Goal: Task Accomplishment & Management: Manage account settings

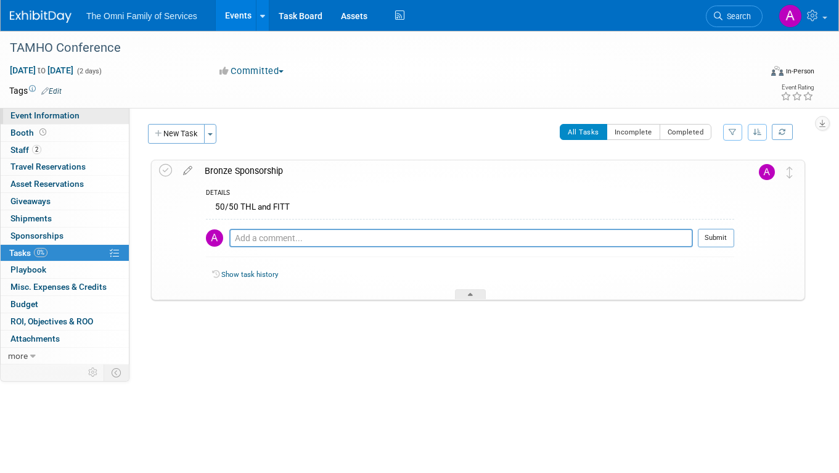
click at [25, 113] on span "Event Information" at bounding box center [44, 115] width 69 height 10
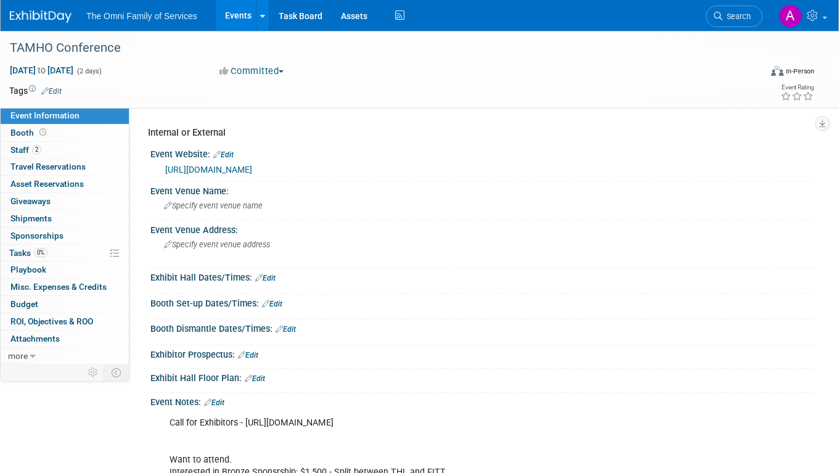
click at [213, 168] on link "https://www.tamho.org/TAMHO-Annual-Conference" at bounding box center [208, 170] width 87 height 10
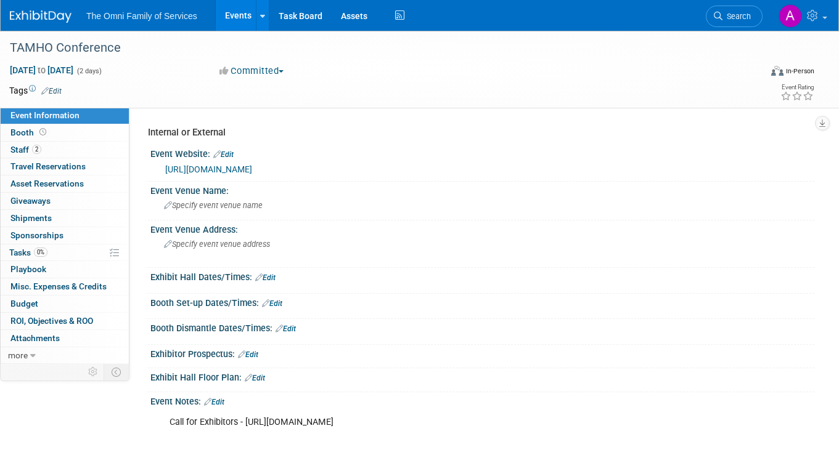
click at [51, 256] on div "0% Tasks 0% Tasks" at bounding box center [65, 253] width 128 height 17
click at [52, 254] on link "0% Tasks 0%" at bounding box center [65, 253] width 128 height 17
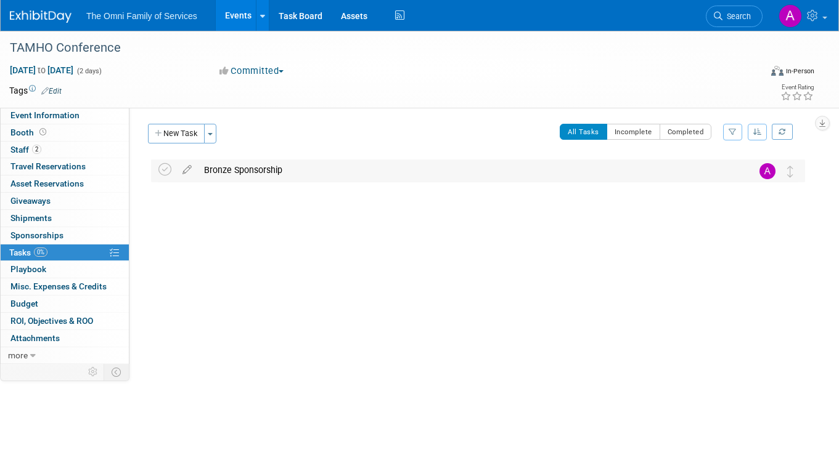
click at [255, 168] on div "Bronze Sponsorship" at bounding box center [466, 170] width 537 height 21
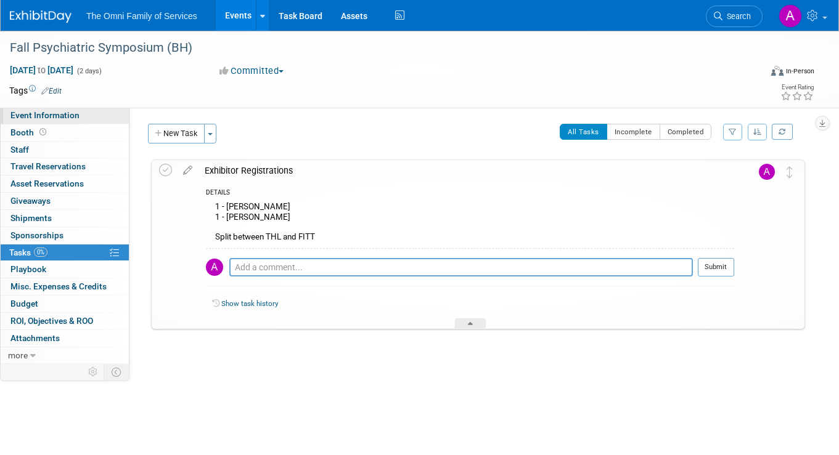
click at [74, 116] on span "Event Information" at bounding box center [44, 115] width 69 height 10
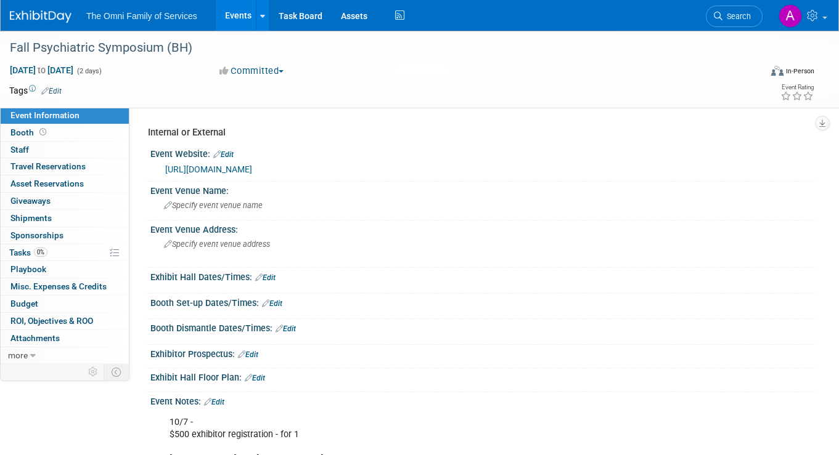
click at [226, 166] on link "https://www.mhaet.com/what-we-do/fall-psychiatric-symposium/" at bounding box center [208, 170] width 87 height 10
click at [41, 248] on span "0%" at bounding box center [41, 252] width 14 height 9
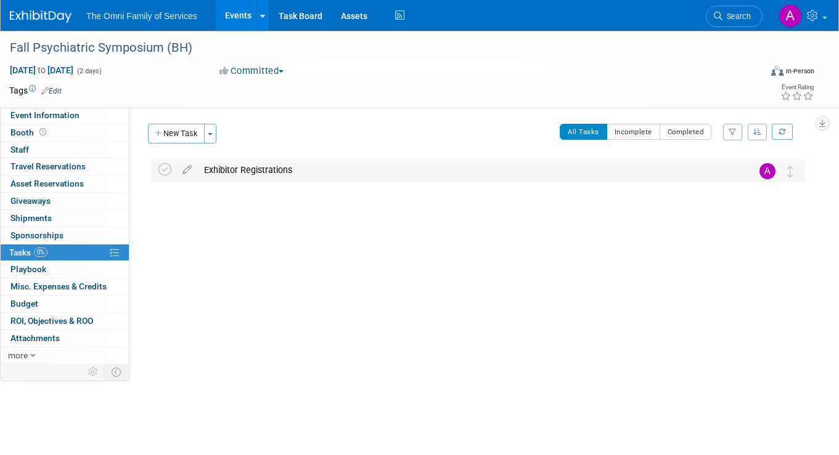
click at [229, 163] on div "Exhibitor Registrations" at bounding box center [466, 170] width 537 height 21
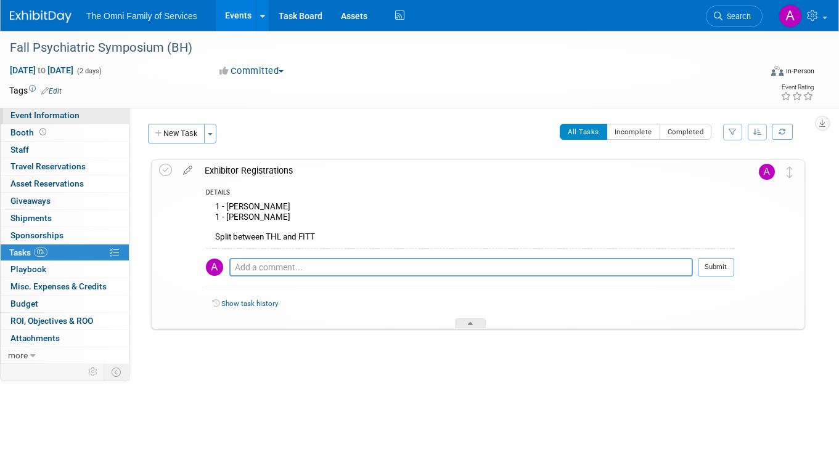
click at [43, 113] on span "Event Information" at bounding box center [44, 115] width 69 height 10
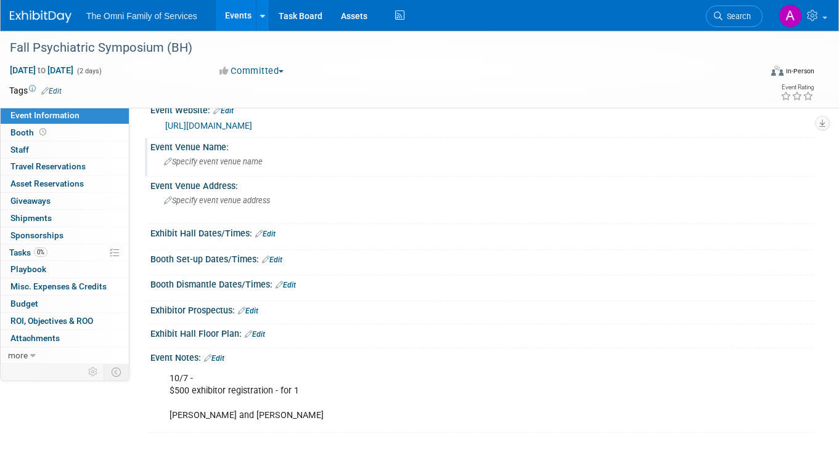
scroll to position [43, 0]
click at [252, 128] on link "https://www.mhaet.com/what-we-do/fall-psychiatric-symposium/" at bounding box center [208, 127] width 87 height 10
click at [46, 248] on span "Tasks 0%" at bounding box center [28, 253] width 38 height 10
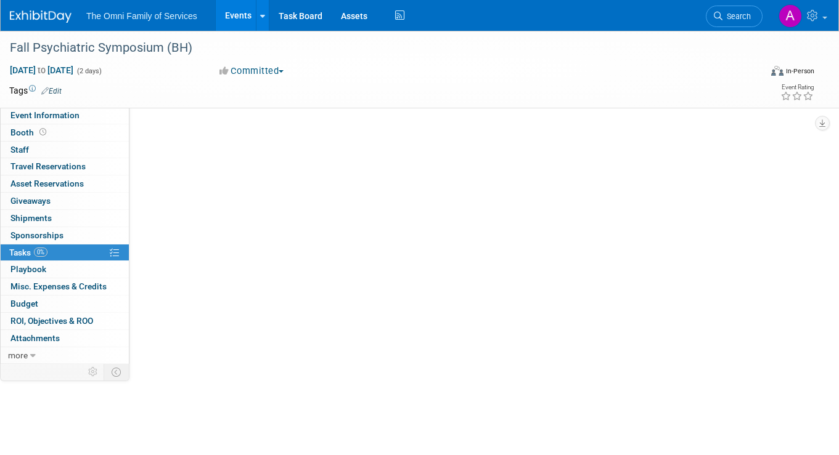
scroll to position [0, 0]
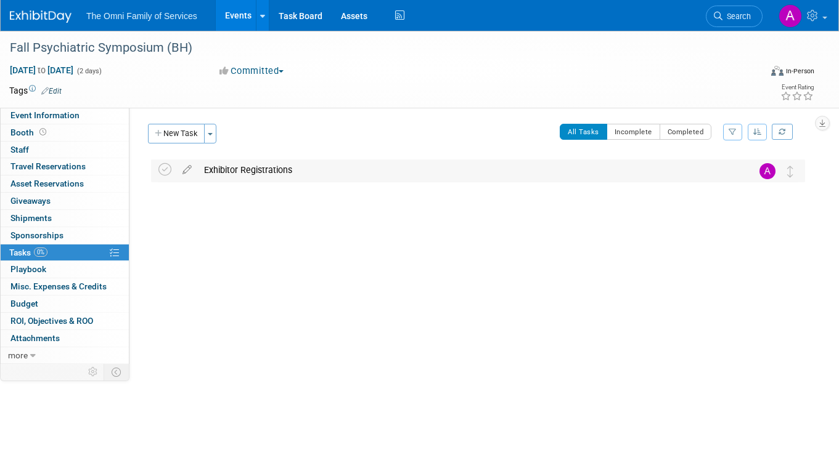
click at [257, 163] on div "Exhibitor Registrations" at bounding box center [466, 170] width 537 height 21
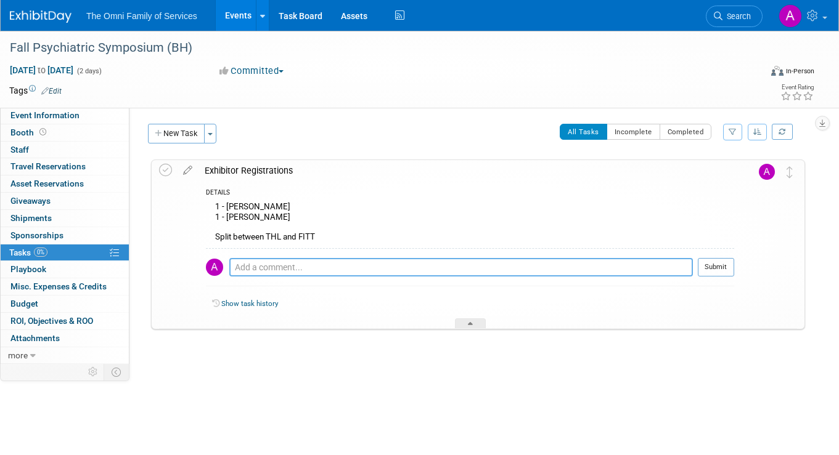
click at [285, 264] on textarea at bounding box center [460, 267] width 463 height 18
type textarea "m"
type textarea "emailed ben waiting for next steps"
click at [229, 401] on div "Fall Psychiatric Symposium (BH) Nov 20, 2025 to Nov 21, 2025 (2 days) Nov 20, 2…" at bounding box center [419, 218] width 839 height 374
click at [725, 264] on button "Submit" at bounding box center [716, 267] width 36 height 18
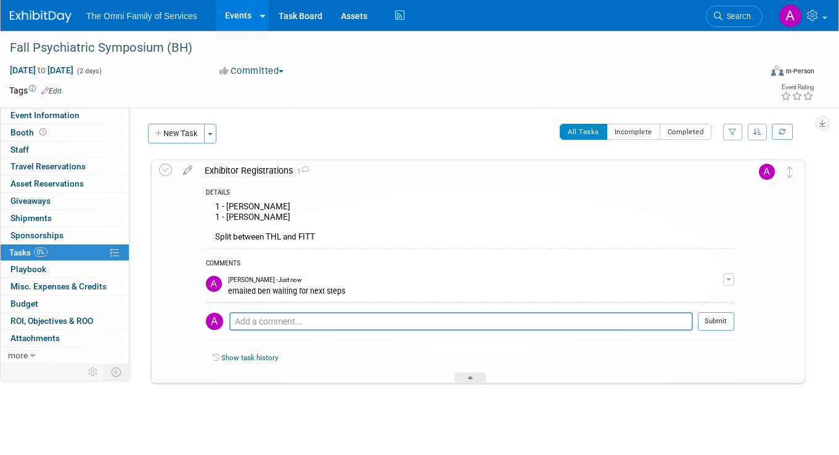
click at [53, 19] on img at bounding box center [41, 16] width 62 height 12
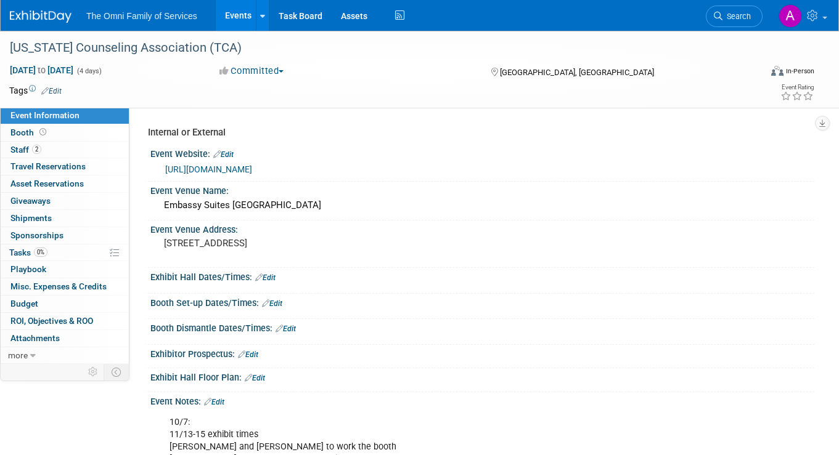
click at [214, 170] on link "[URL][DOMAIN_NAME]" at bounding box center [208, 170] width 87 height 10
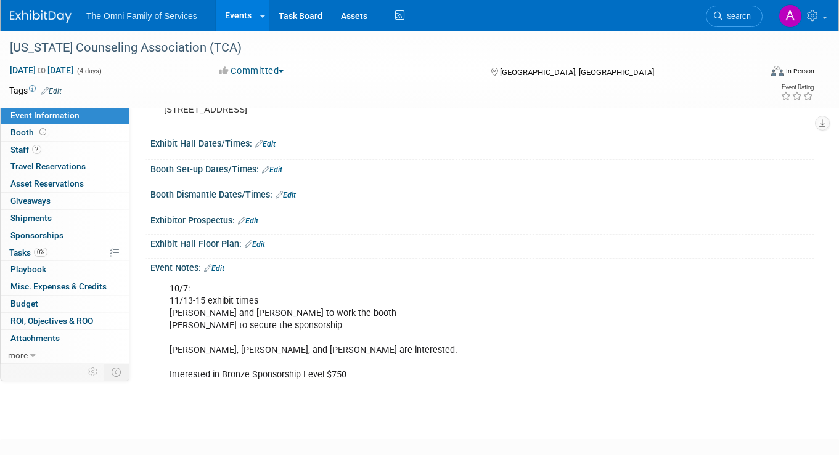
scroll to position [141, 0]
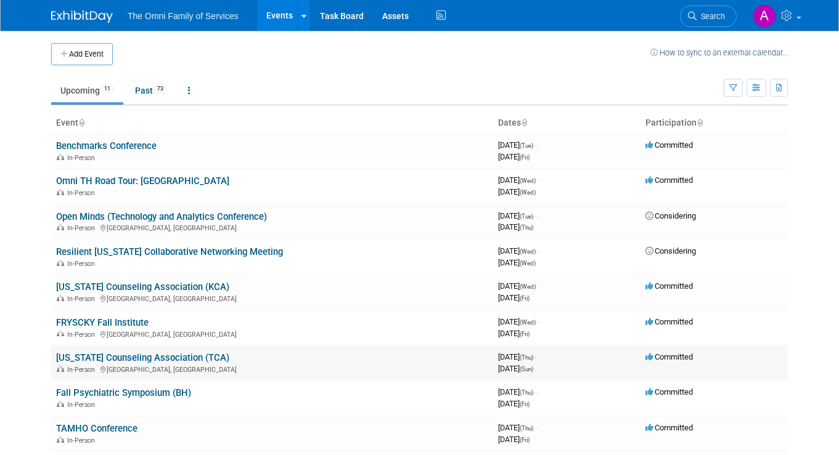
click at [118, 352] on link "[US_STATE] Counseling Association (TCA)" at bounding box center [142, 357] width 173 height 11
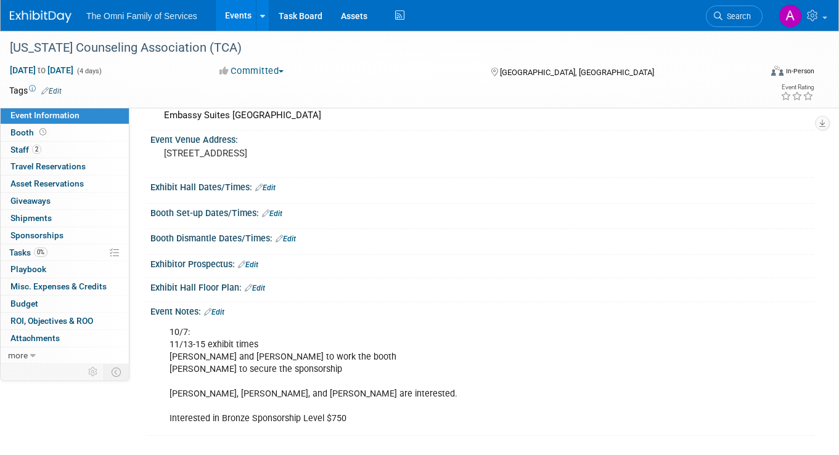
scroll to position [94, 0]
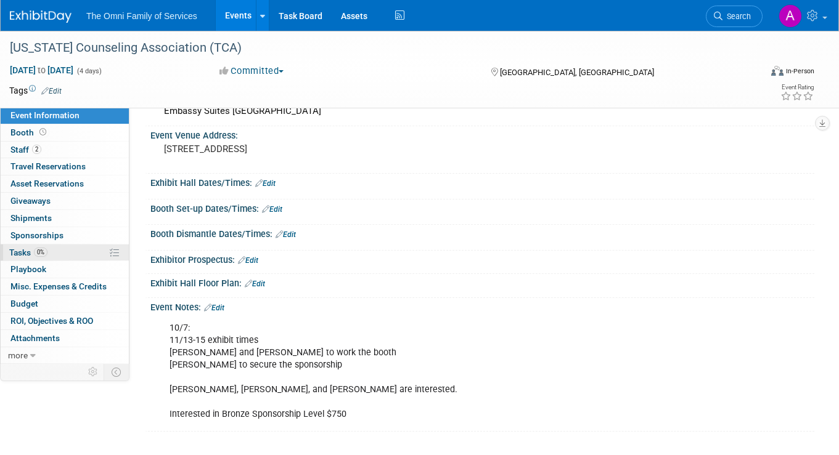
click at [41, 248] on span "0%" at bounding box center [41, 252] width 14 height 9
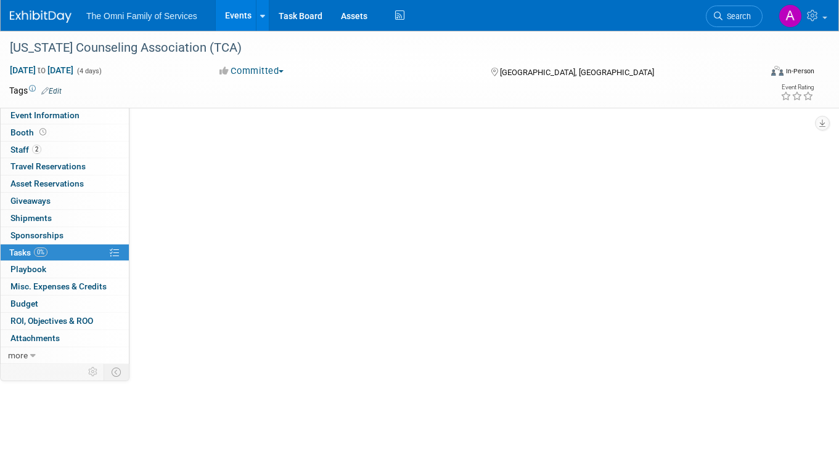
scroll to position [0, 0]
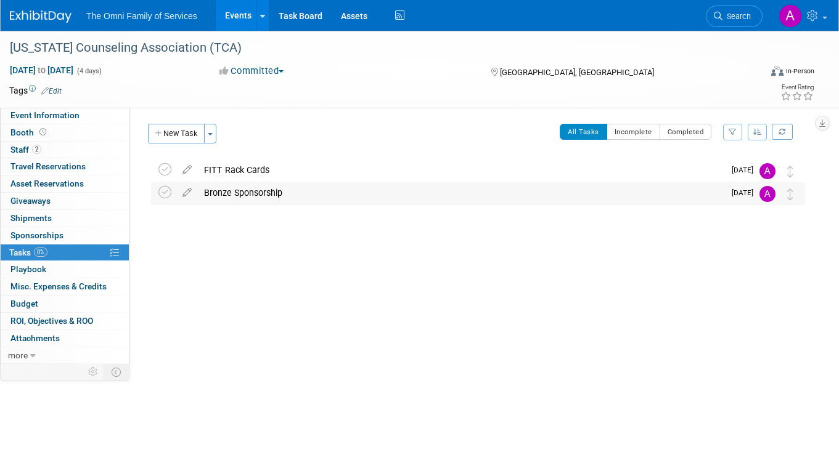
click at [243, 193] on div "Bronze Sponsorship" at bounding box center [461, 192] width 526 height 21
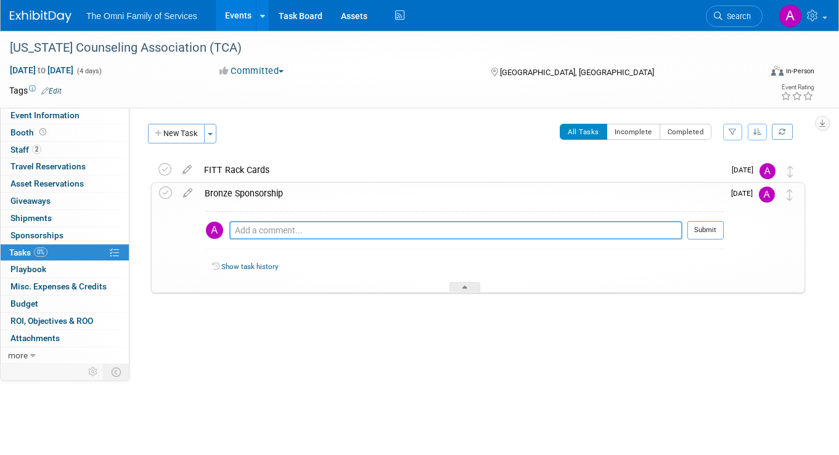
click at [259, 232] on textarea at bounding box center [455, 230] width 453 height 18
type textarea "*emailed TCA for sponsorship waiting on next steps"
click at [704, 229] on button "Submit" at bounding box center [705, 230] width 36 height 18
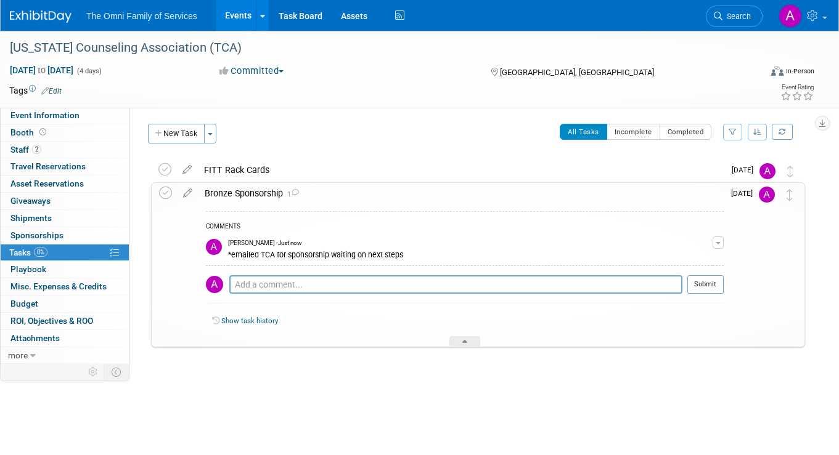
click at [42, 14] on img at bounding box center [41, 16] width 62 height 12
